Goal: Task Accomplishment & Management: Manage account settings

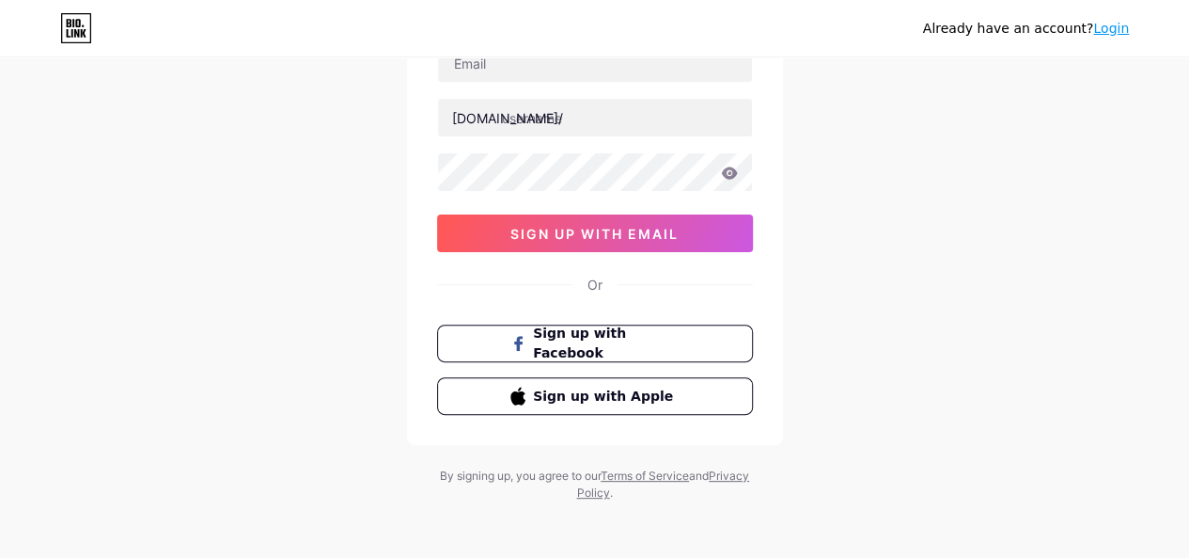
scroll to position [160, 0]
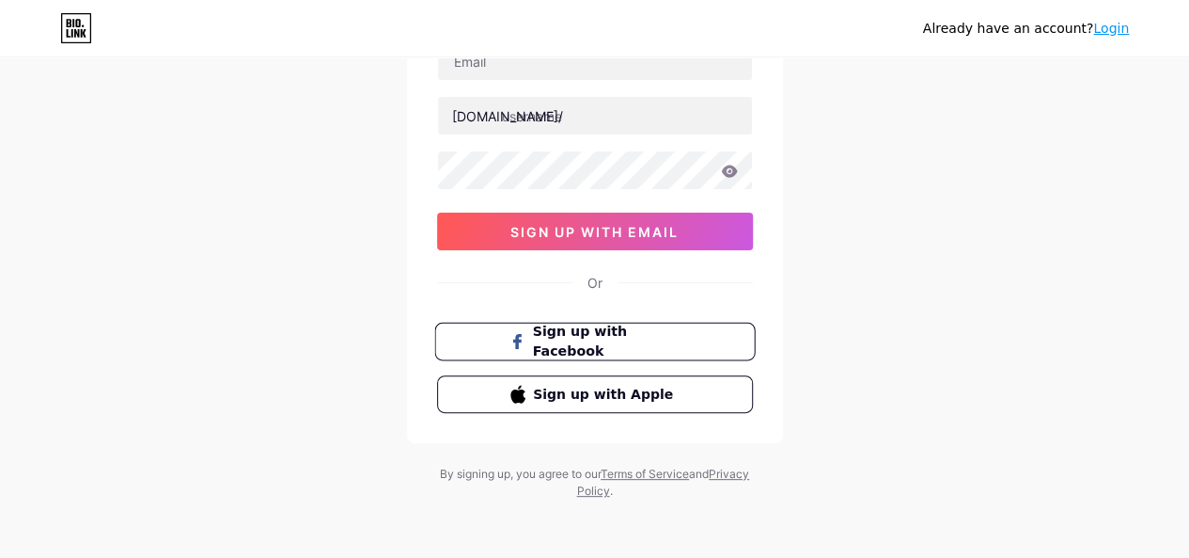
click at [587, 339] on span "Sign up with Facebook" at bounding box center [606, 342] width 148 height 40
click at [575, 356] on button "Sign up with Facebook" at bounding box center [594, 342] width 321 height 39
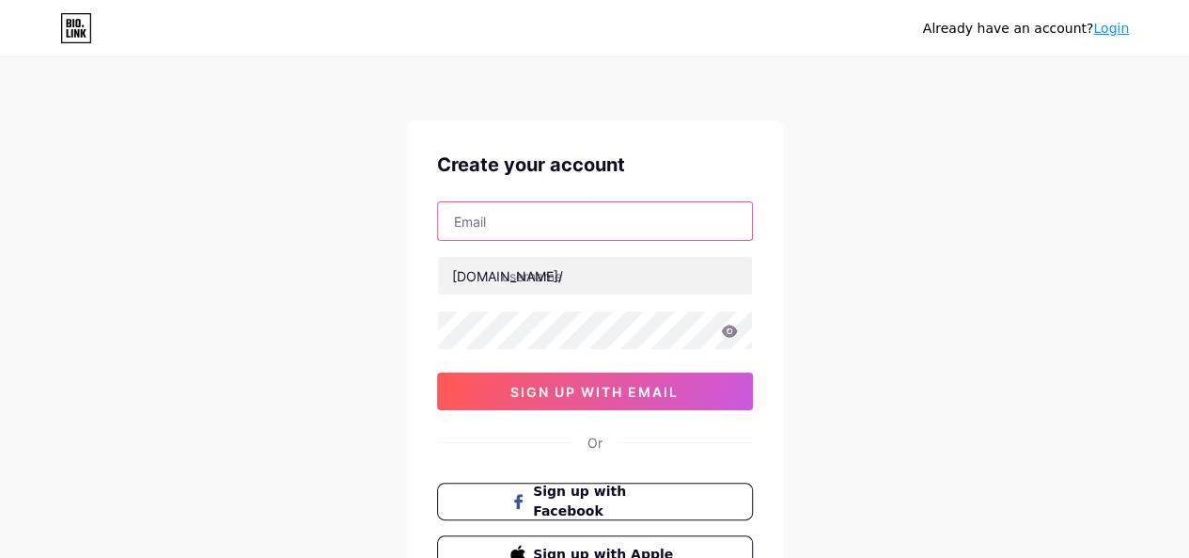
click at [526, 228] on input "text" at bounding box center [595, 221] width 314 height 38
type input "[EMAIL_ADDRESS][DOMAIN_NAME]"
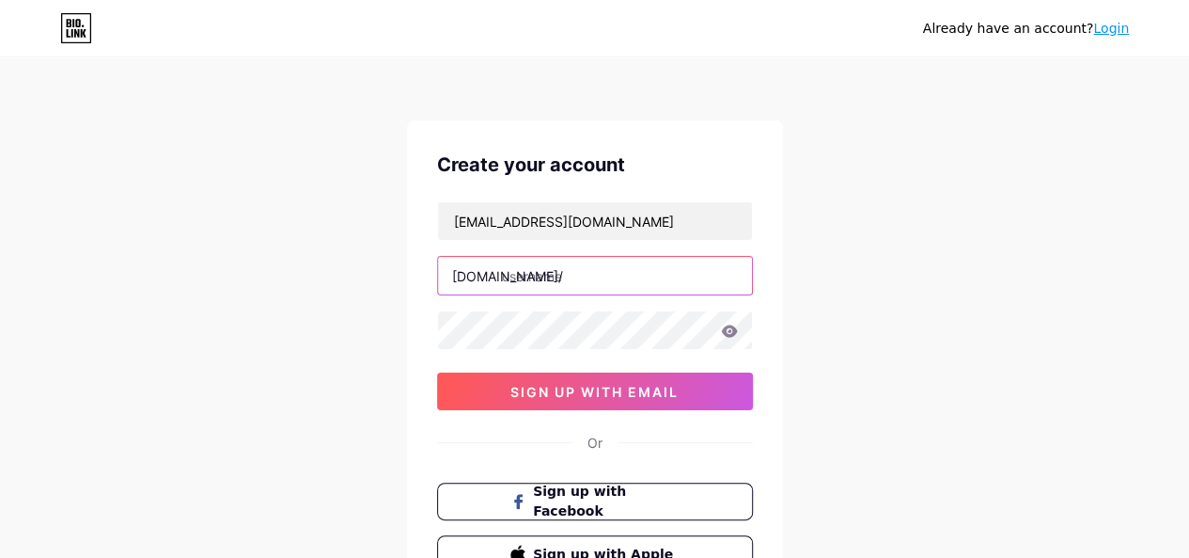
click at [559, 279] on input "text" at bounding box center [595, 276] width 314 height 38
click at [564, 282] on input "text" at bounding box center [595, 276] width 314 height 38
click at [499, 268] on div "[DOMAIN_NAME]/" at bounding box center [507, 276] width 111 height 20
click at [512, 273] on input "text" at bounding box center [595, 276] width 314 height 38
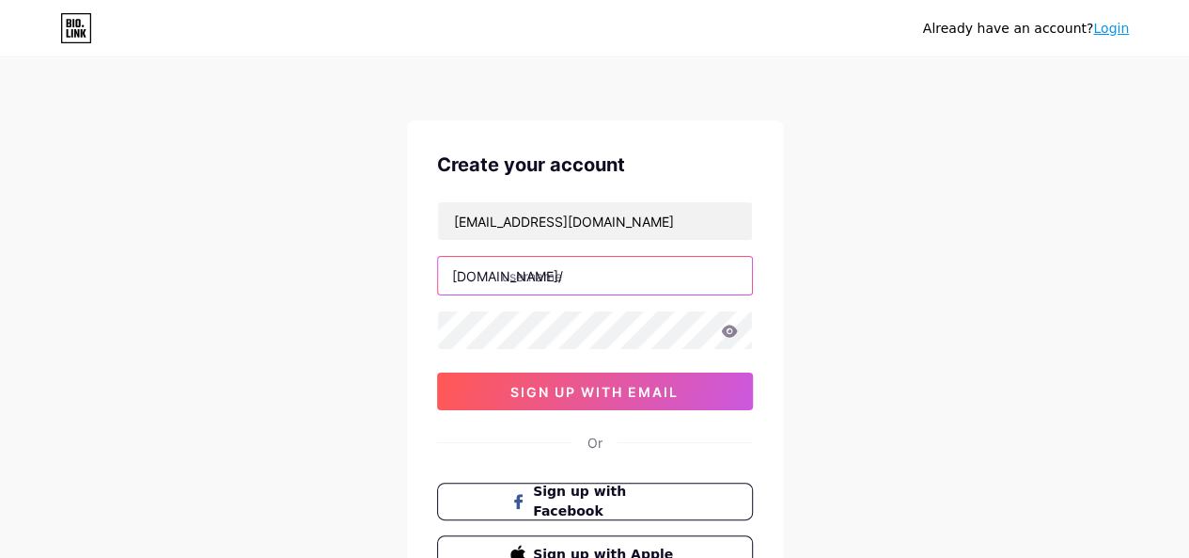
paste input "massagetherapy1122"
type input "massagetherapy1122"
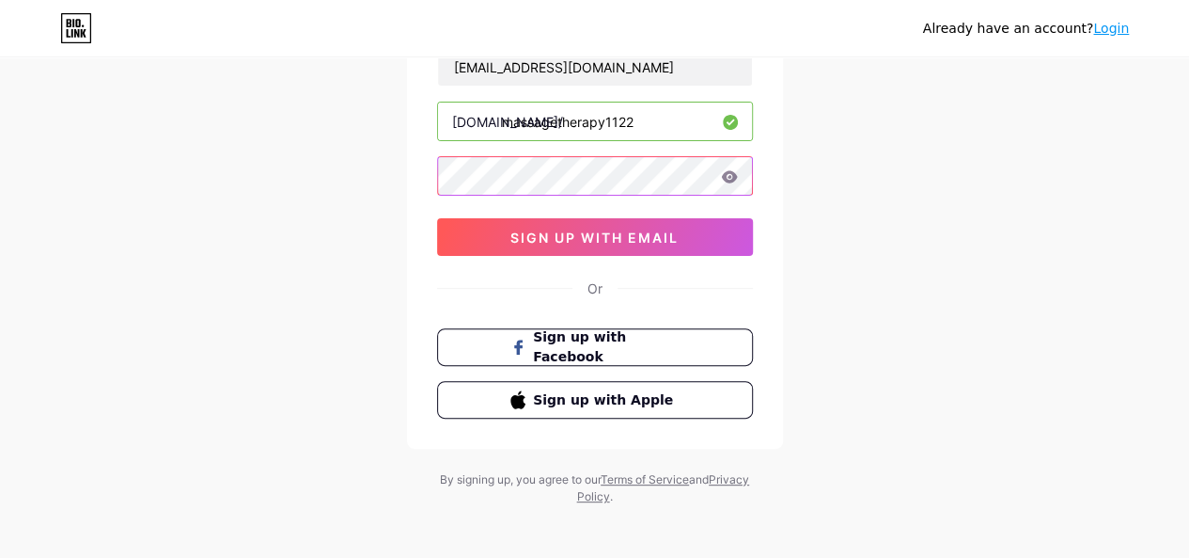
scroll to position [160, 0]
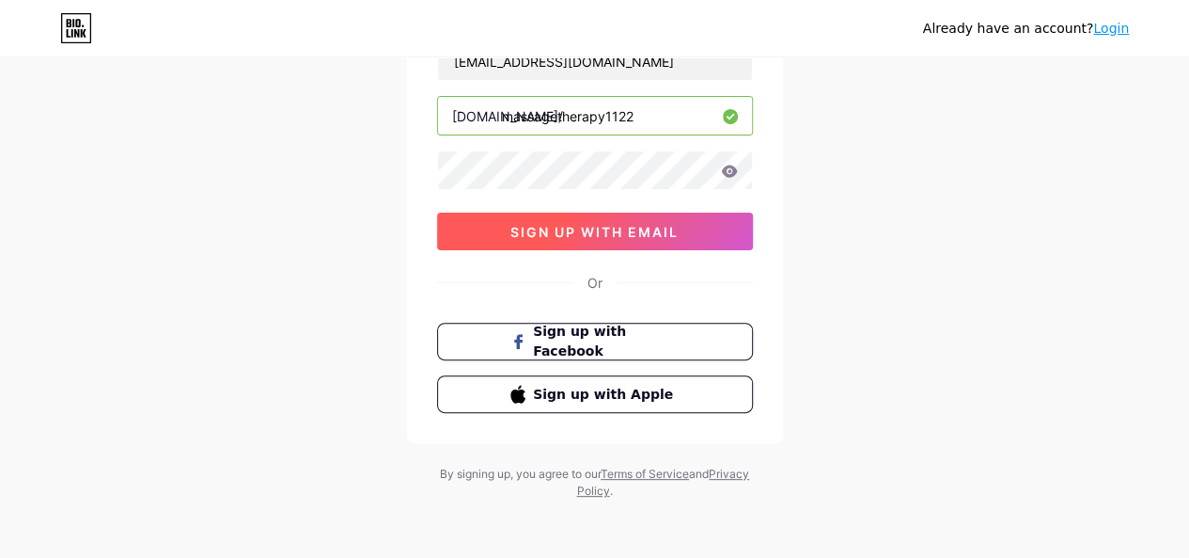
click at [573, 235] on span "sign up with email" at bounding box center [595, 232] width 168 height 16
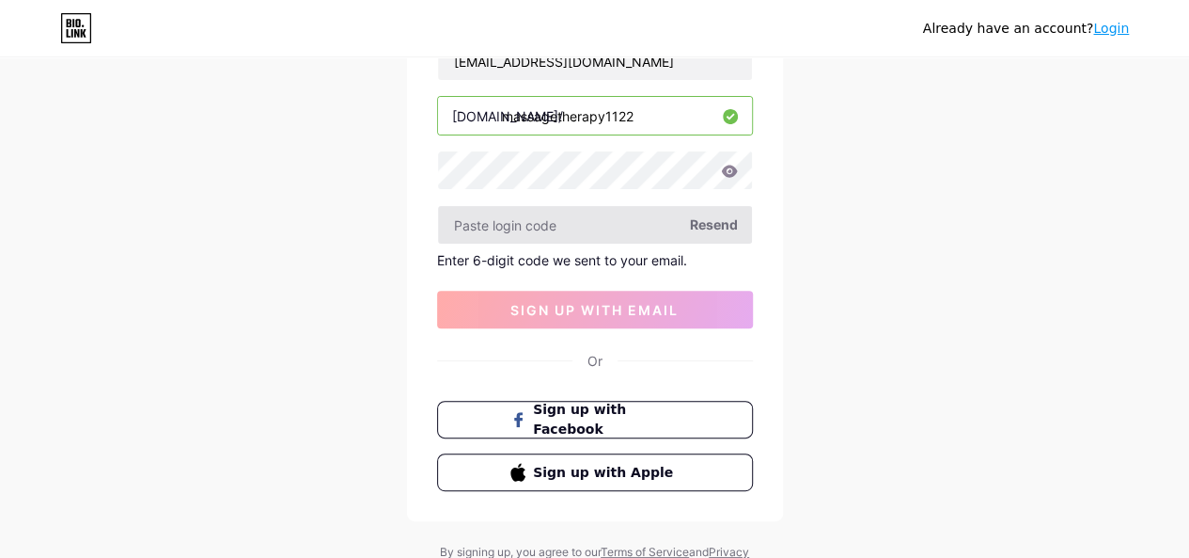
scroll to position [66, 0]
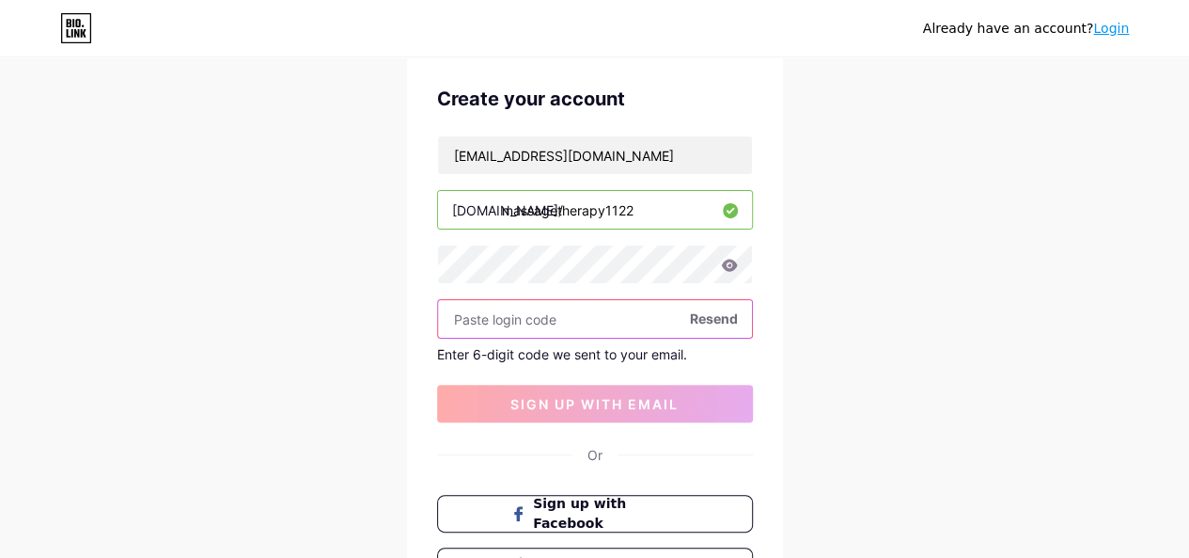
click at [510, 321] on input "text" at bounding box center [595, 319] width 314 height 38
paste input "881229"
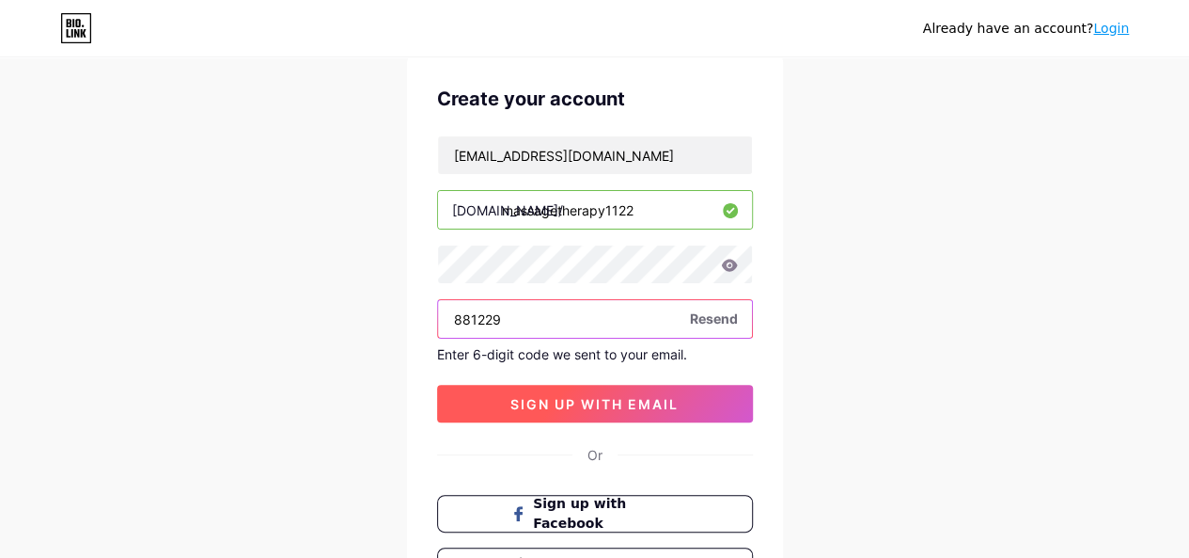
type input "881229"
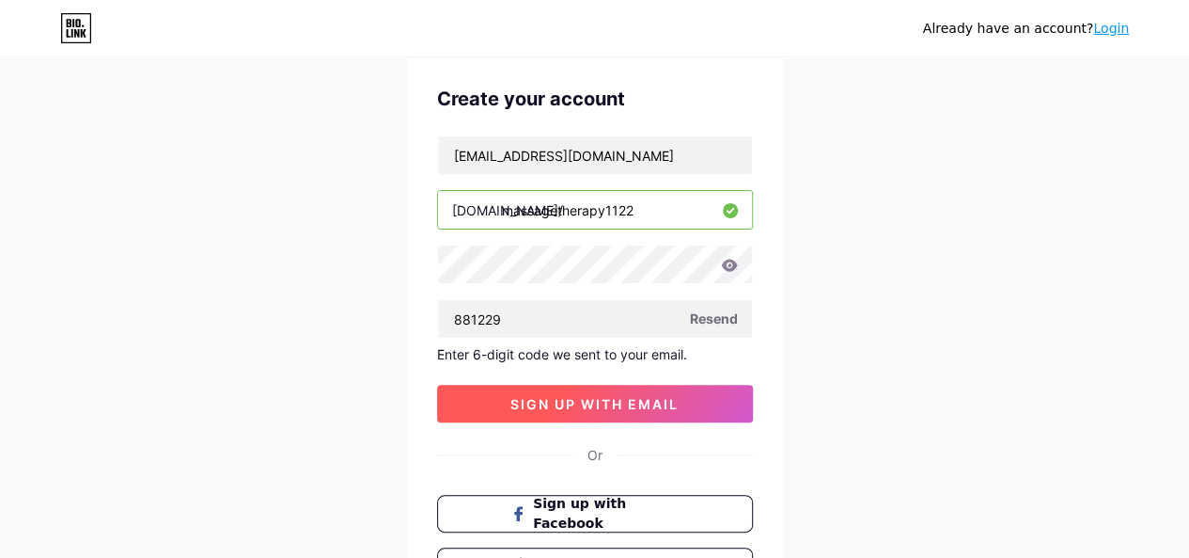
click at [550, 390] on button "sign up with email" at bounding box center [595, 404] width 316 height 38
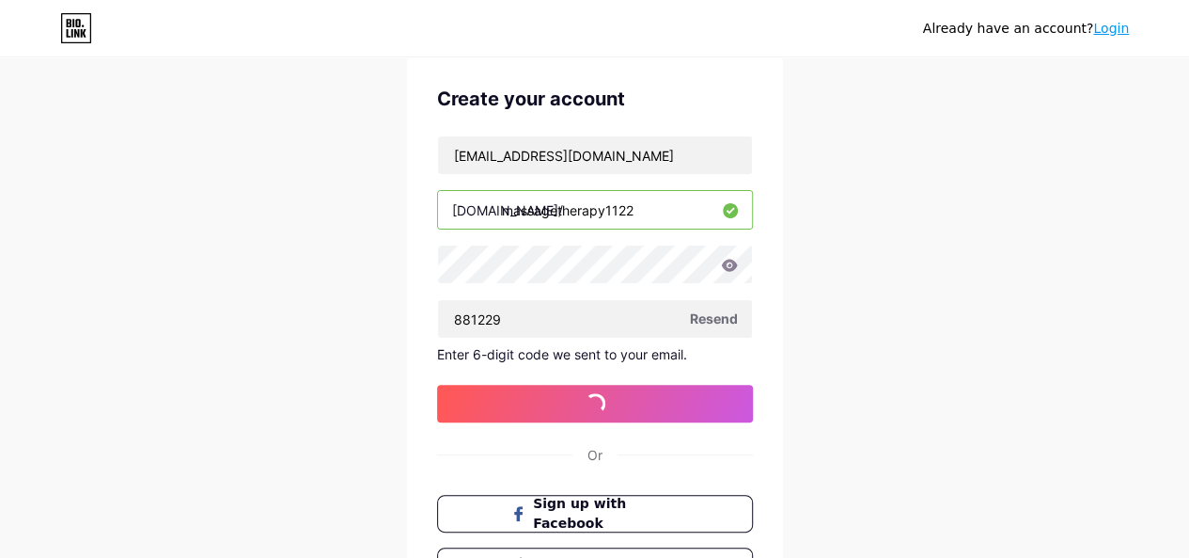
scroll to position [0, 0]
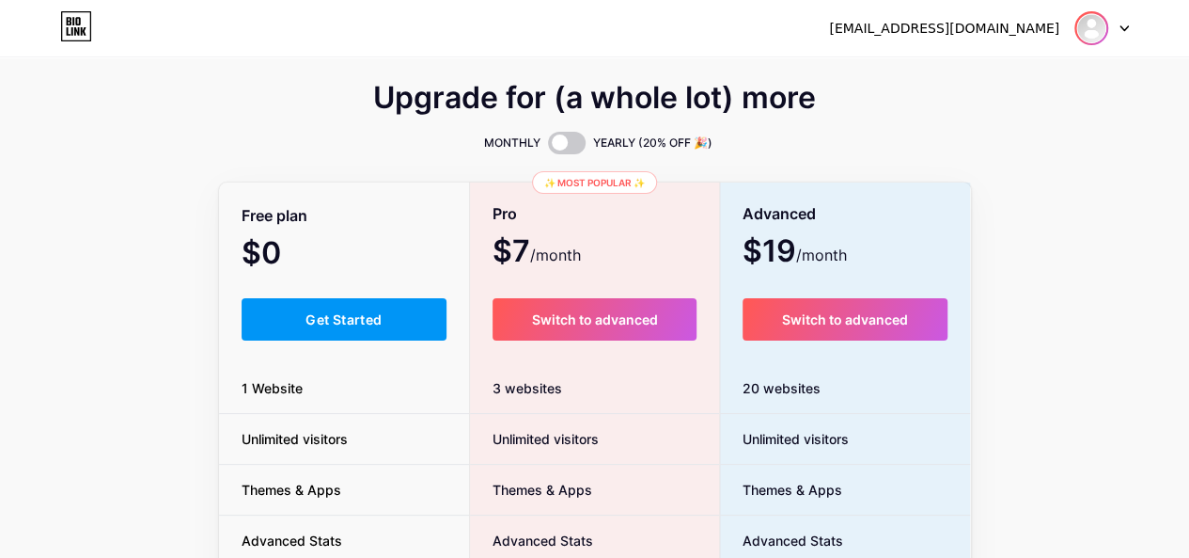
click at [1093, 29] on img at bounding box center [1092, 28] width 30 height 30
click at [1000, 37] on div "[EMAIL_ADDRESS][DOMAIN_NAME]" at bounding box center [944, 29] width 230 height 20
click at [980, 35] on div "[EMAIL_ADDRESS][DOMAIN_NAME]" at bounding box center [944, 29] width 230 height 20
click at [992, 84] on link "Dashboard" at bounding box center [1011, 77] width 233 height 51
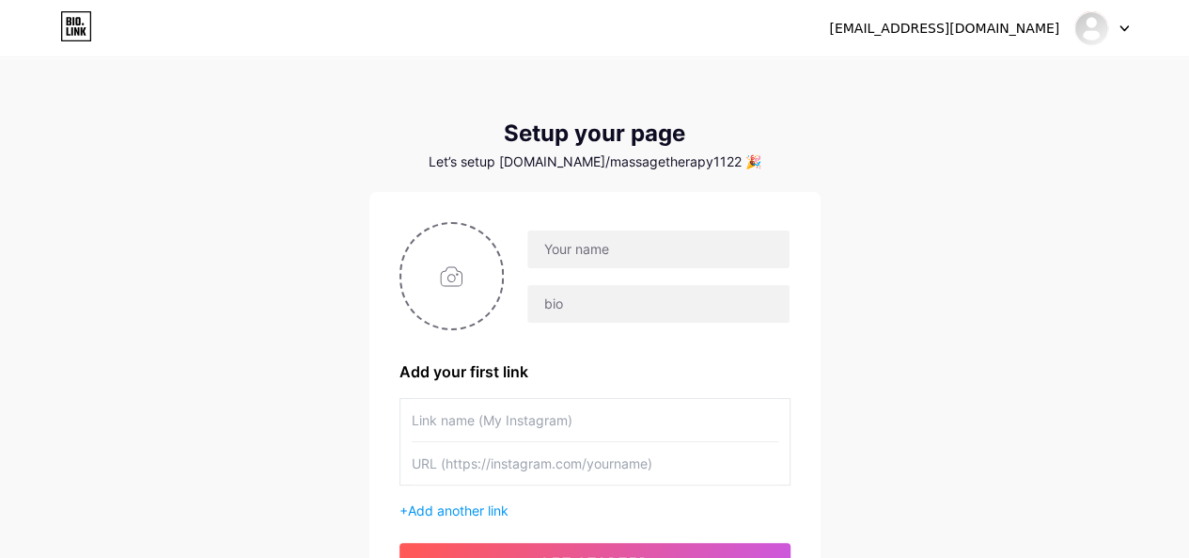
scroll to position [186, 0]
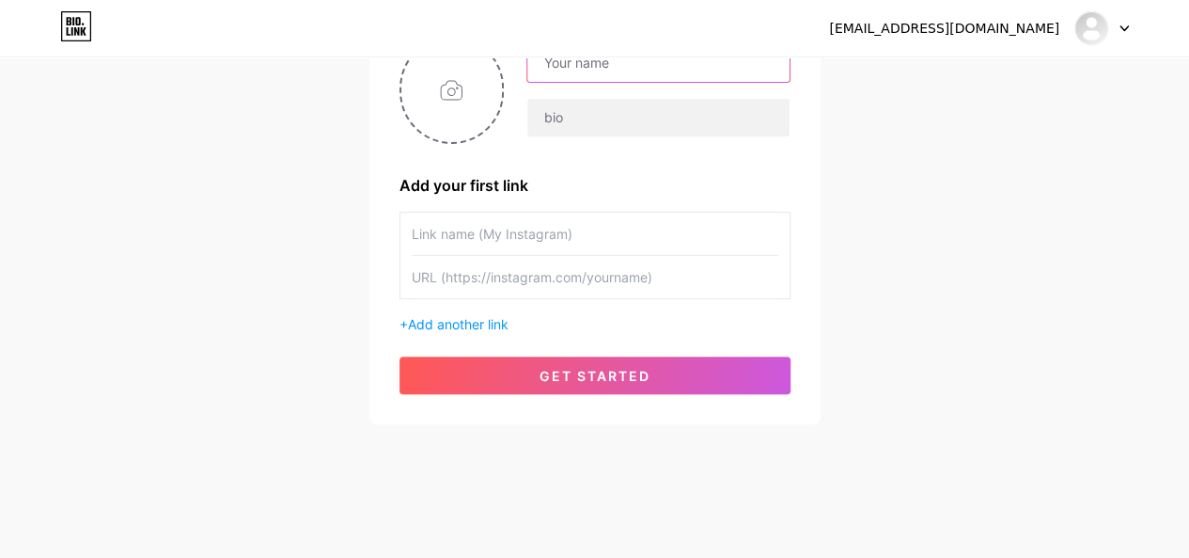
click at [640, 62] on input "text" at bounding box center [658, 63] width 261 height 38
type input "[EMAIL_ADDRESS][DOMAIN_NAME]"
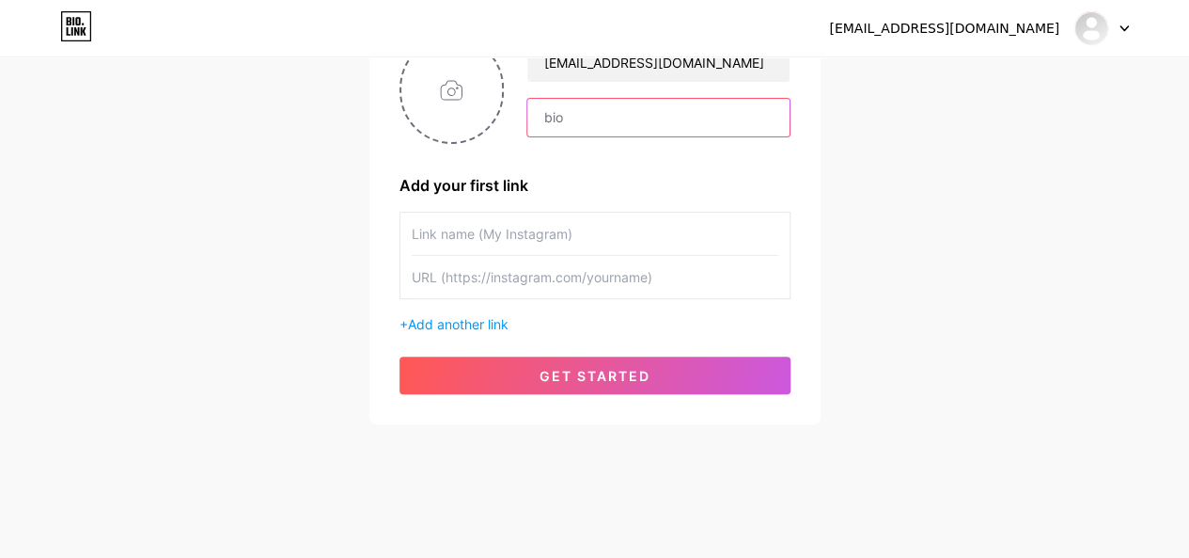
click at [645, 122] on input "text" at bounding box center [658, 118] width 261 height 38
type input "In the ever-evolving field of health and wellness, massage therapy continuing e…"
click at [497, 225] on input "text" at bounding box center [595, 234] width 367 height 42
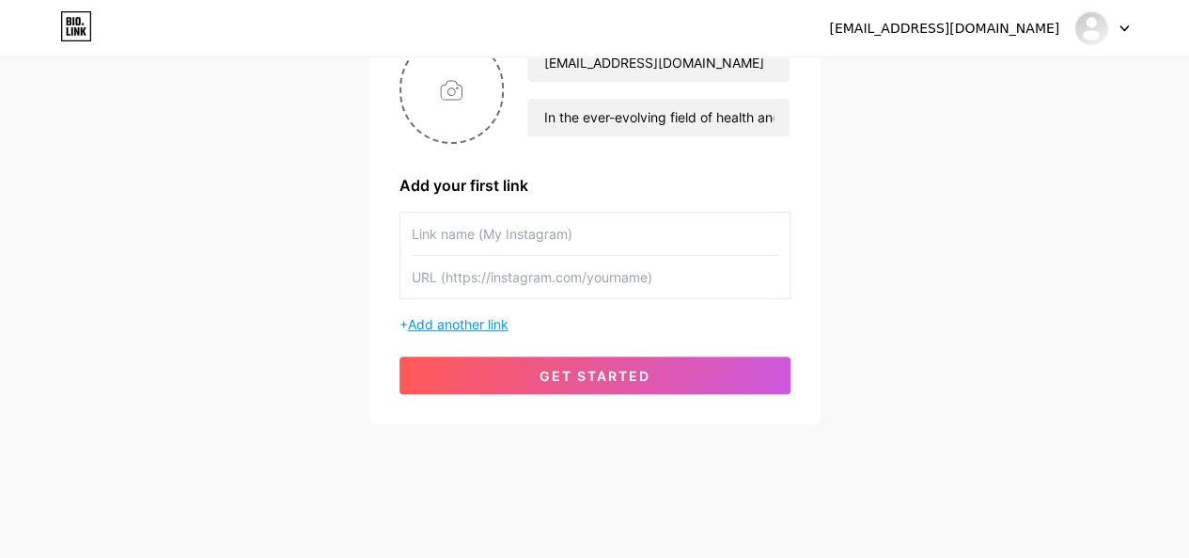
click at [458, 317] on span "Add another link" at bounding box center [458, 324] width 101 height 16
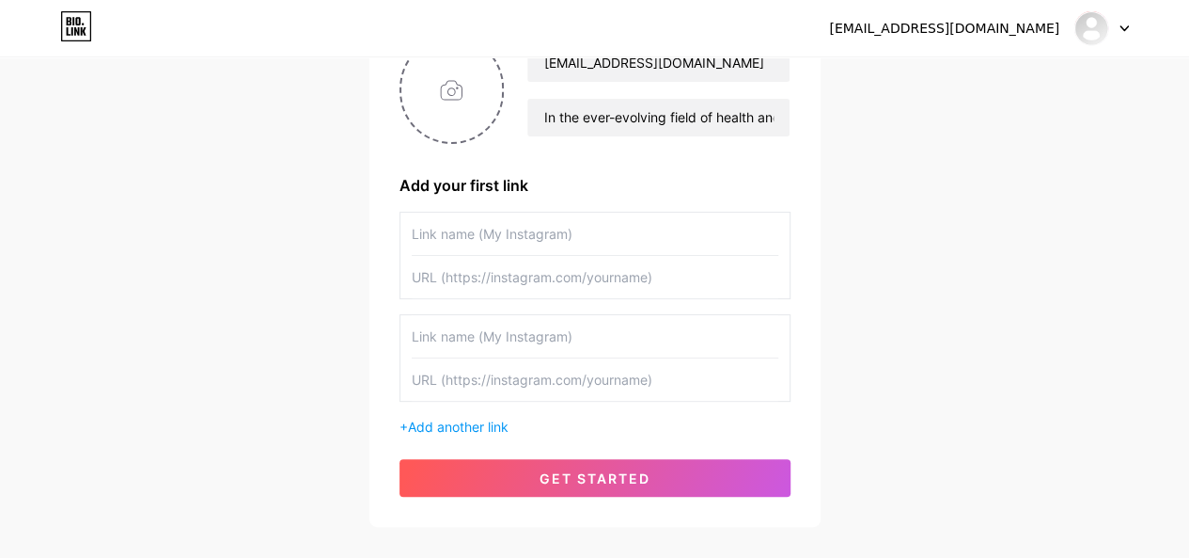
scroll to position [288, 0]
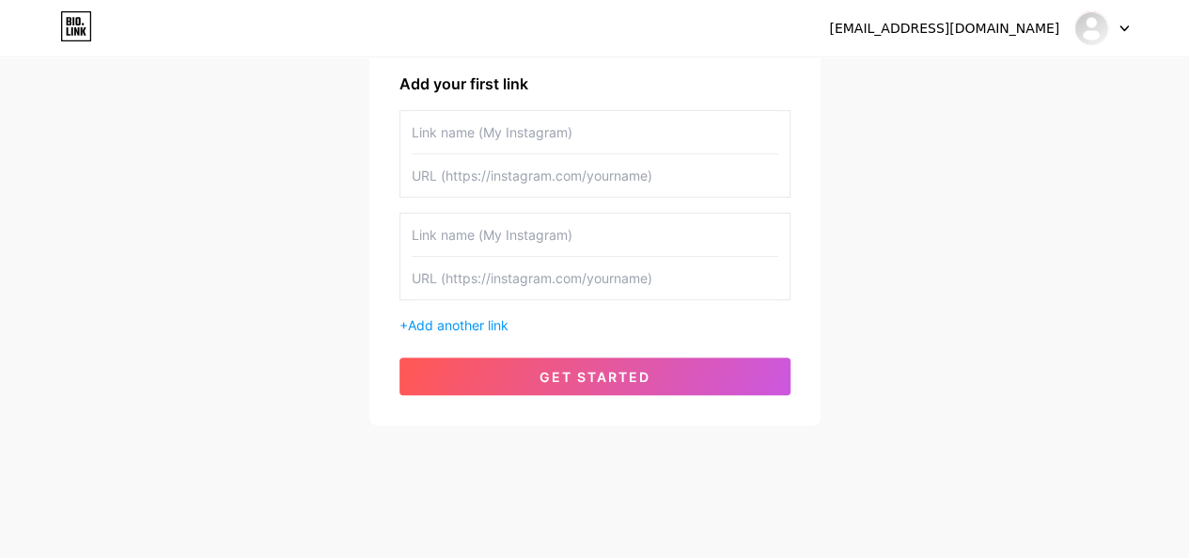
click at [510, 268] on input "text" at bounding box center [595, 278] width 367 height 42
paste input "[URL][DOMAIN_NAME]"
type input "[URL][DOMAIN_NAME]"
click at [526, 242] on input "text" at bounding box center [595, 234] width 367 height 42
paste input "Massage Therapy Continuing Education"
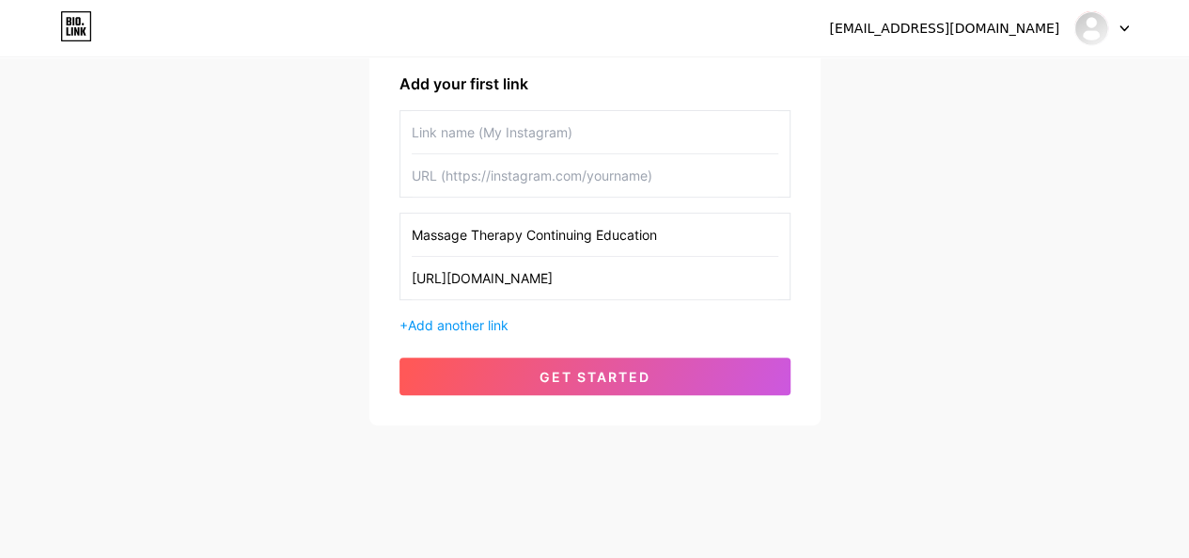
type input "Massage Therapy Continuing Education"
click at [517, 181] on input "text" at bounding box center [595, 175] width 367 height 42
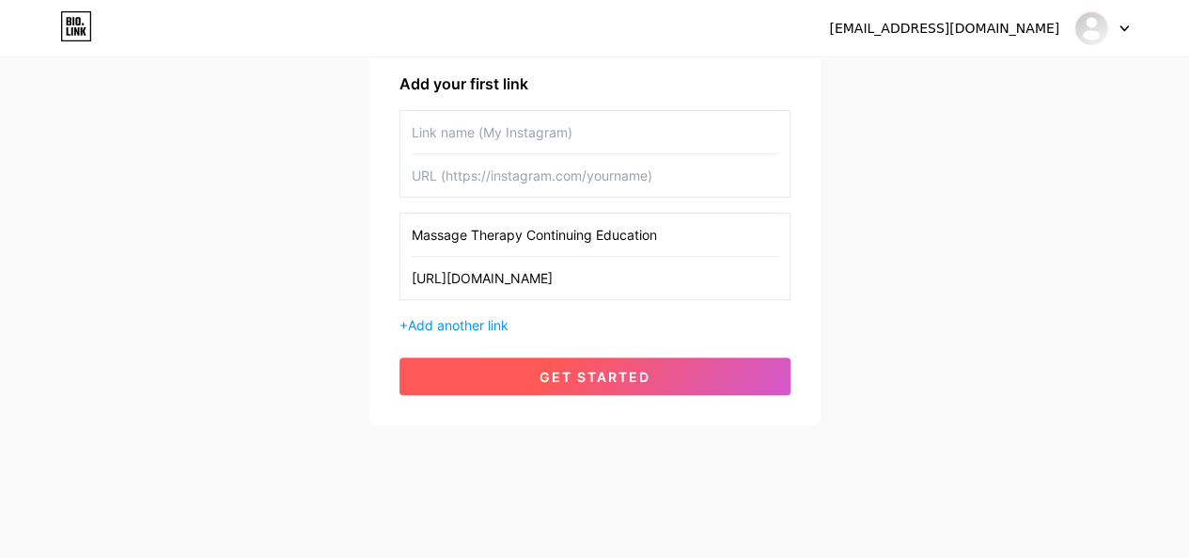
click at [557, 375] on span "get started" at bounding box center [595, 377] width 111 height 16
type input "Massage Therapy Continuing Education"
type input "[URL][DOMAIN_NAME]"
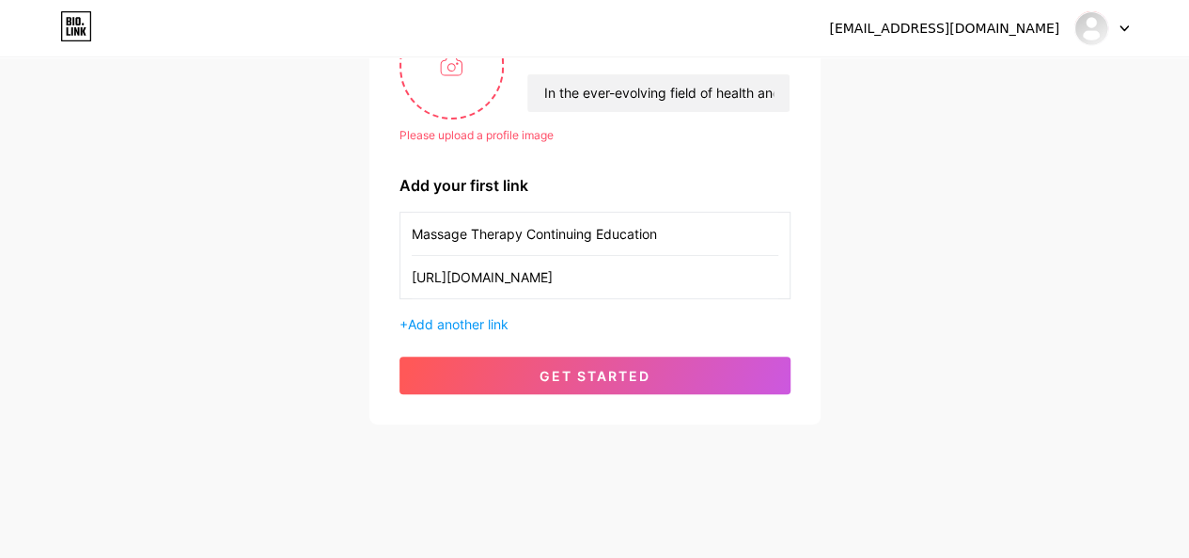
scroll to position [23, 0]
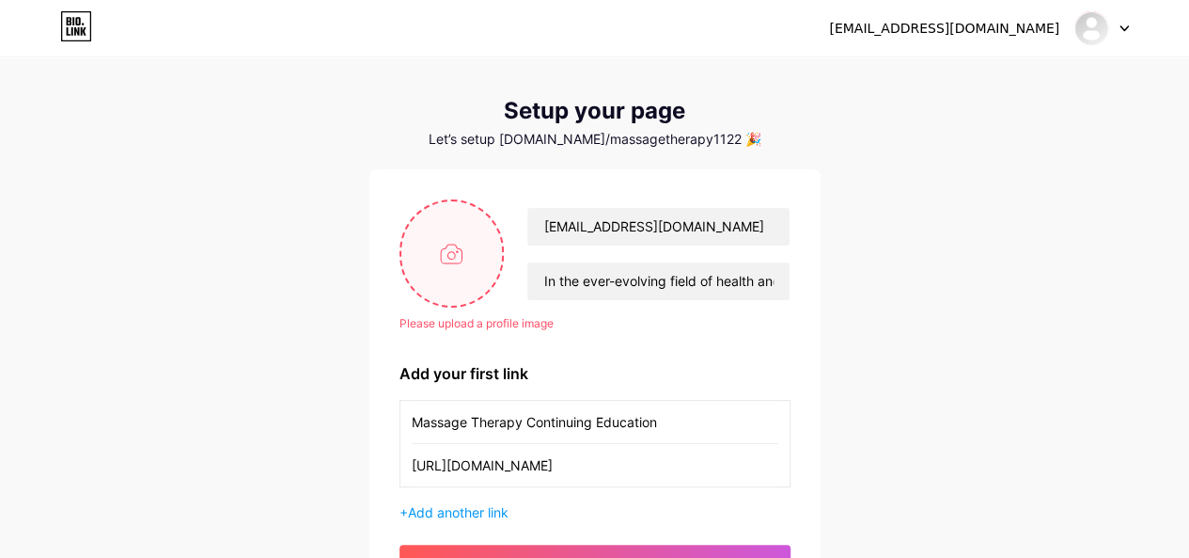
click at [446, 271] on input "file" at bounding box center [453, 253] width 102 height 104
type input "C:\fakepath\IMG_0059.JPG"
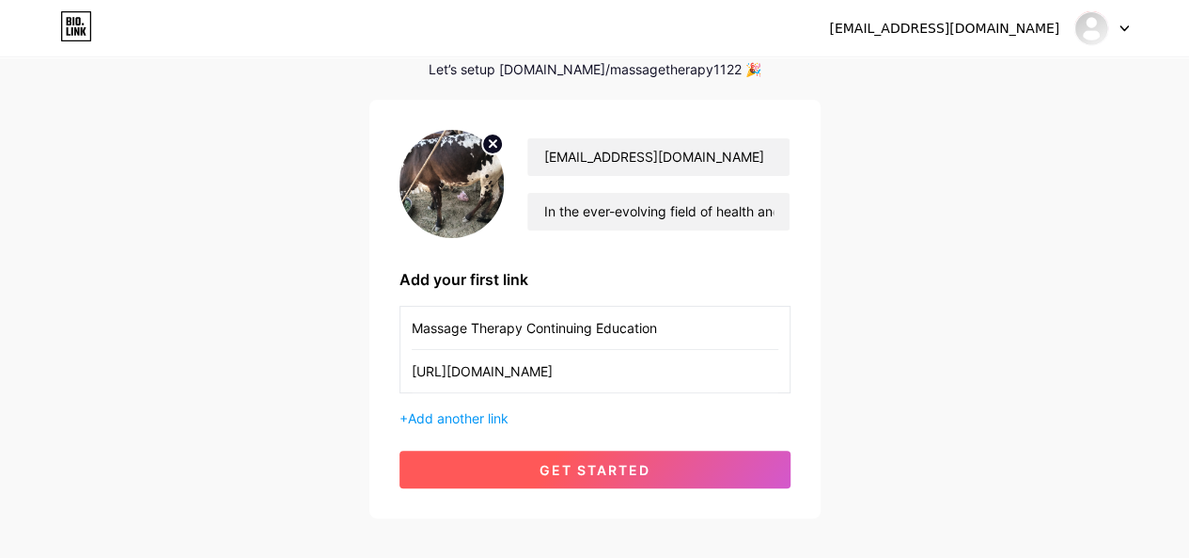
scroll to position [186, 0]
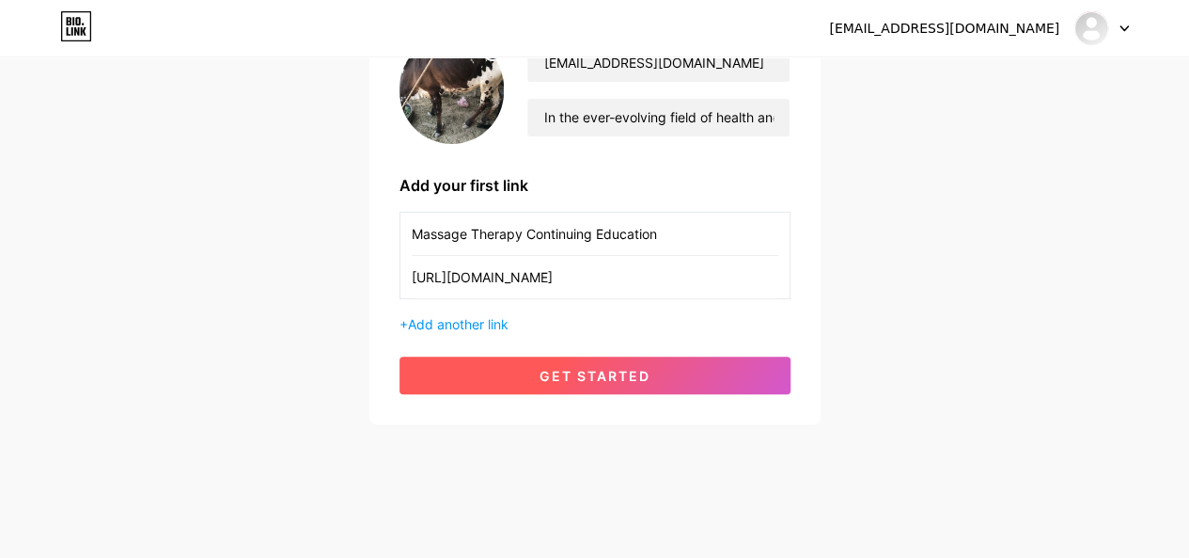
click at [579, 379] on span "get started" at bounding box center [595, 376] width 111 height 16
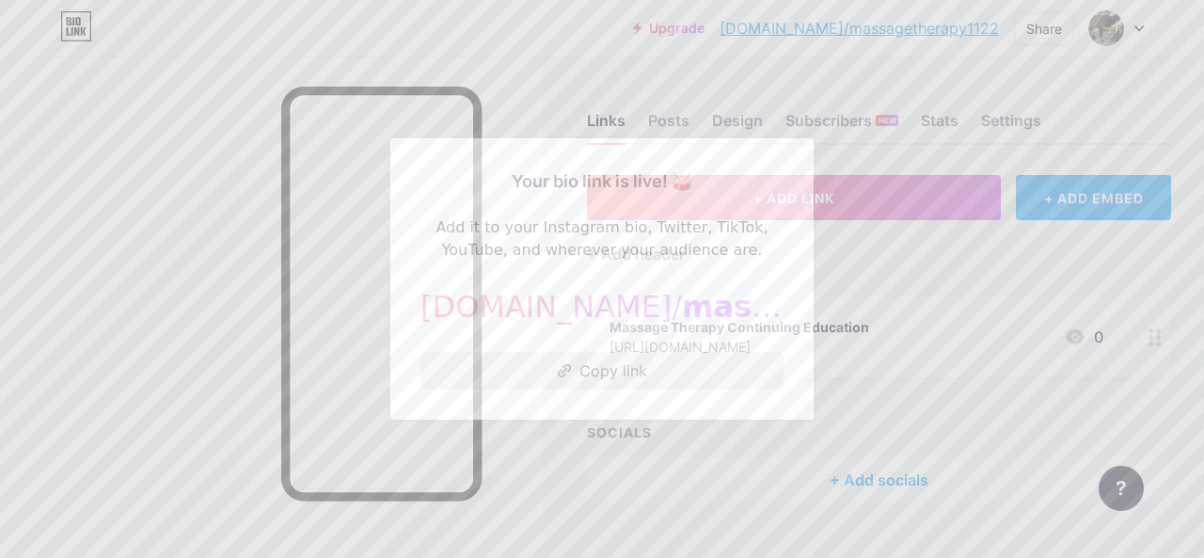
click at [603, 376] on button "Copy link" at bounding box center [601, 371] width 363 height 38
click at [772, 434] on div at bounding box center [602, 279] width 1204 height 558
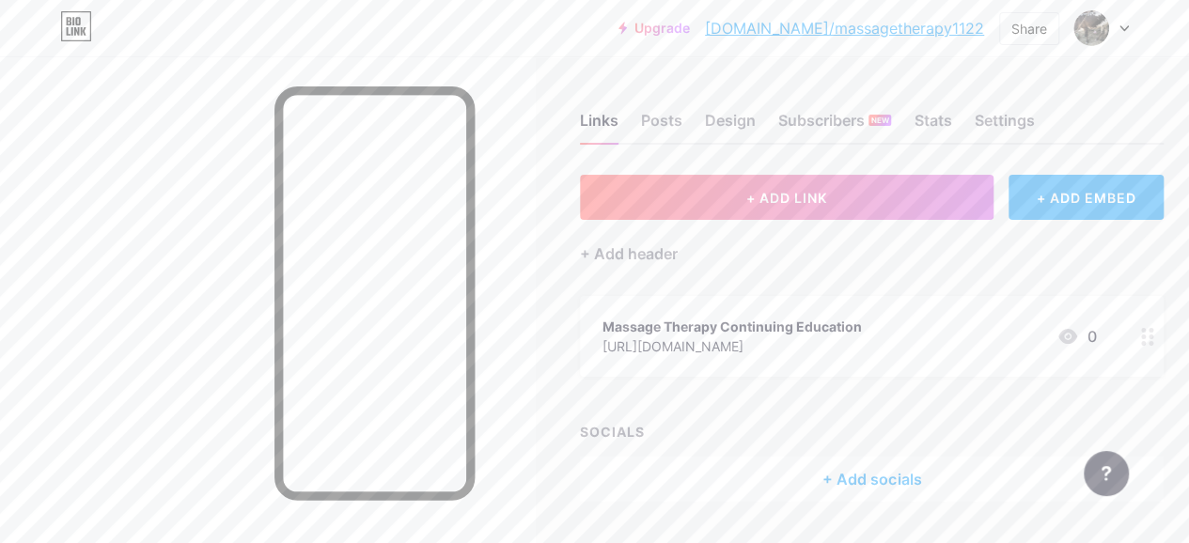
click at [1110, 23] on div at bounding box center [1102, 28] width 55 height 34
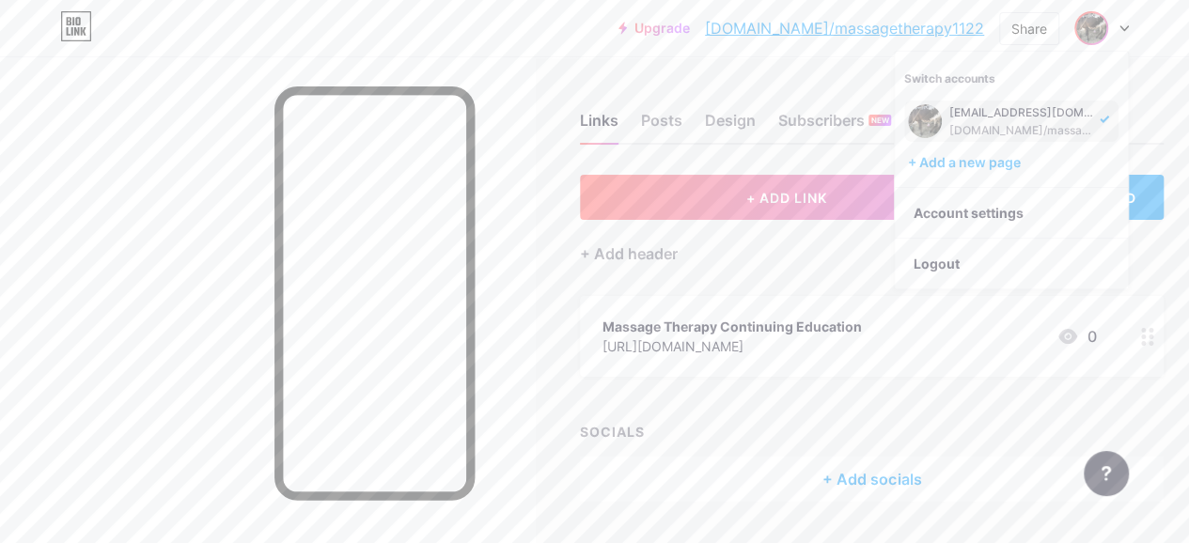
click at [1004, 123] on div "[DOMAIN_NAME]/massagetherapy1122" at bounding box center [1022, 130] width 145 height 15
